Goal: Task Accomplishment & Management: Manage account settings

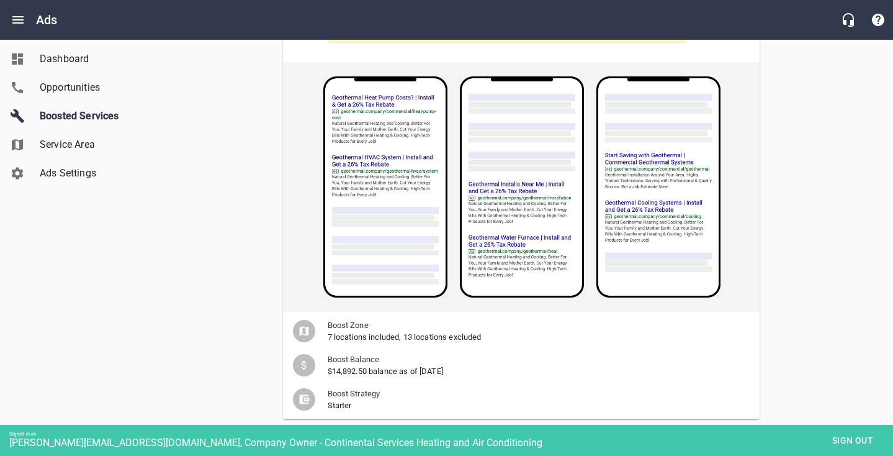
scroll to position [626, 0]
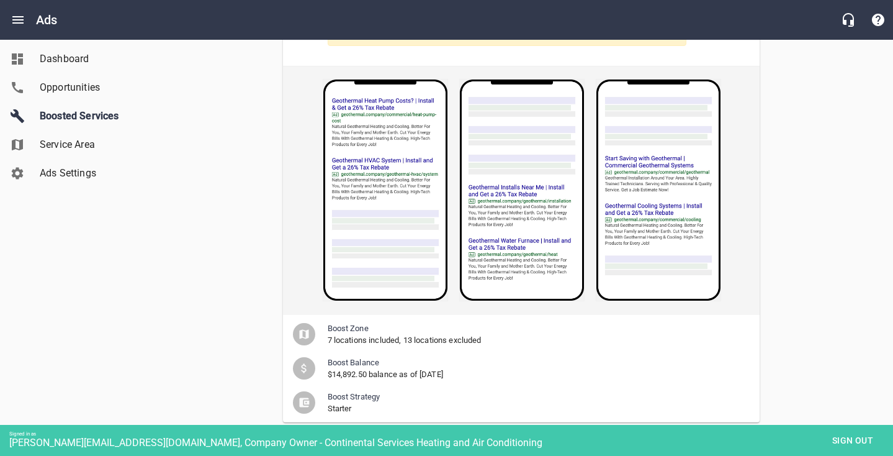
click at [841, 441] on span "Sign out" at bounding box center [853, 441] width 52 height 16
